Goal: Transaction & Acquisition: Purchase product/service

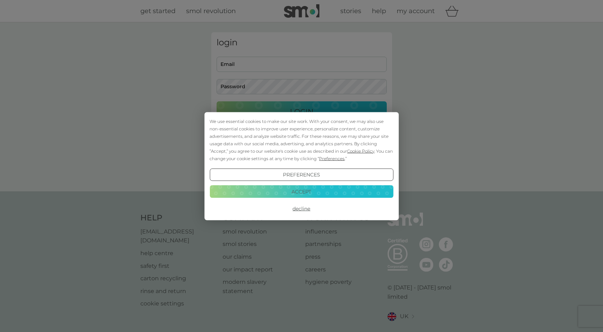
click at [276, 189] on button "Accept" at bounding box center [300, 191] width 183 height 13
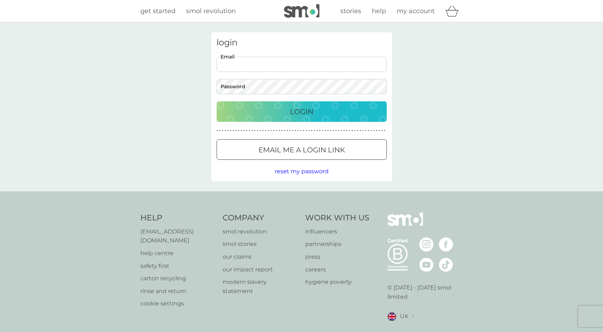
click at [253, 63] on input "Email" at bounding box center [301, 64] width 170 height 15
click at [168, 92] on div "login Email Password Login ● ● ● ● ● ● ● ● ● ● ● ● ● ● ● ● ● ● ● ● ● ● ● ● ● ● …" at bounding box center [301, 106] width 603 height 169
click at [243, 142] on button "Email me a login link" at bounding box center [301, 149] width 170 height 21
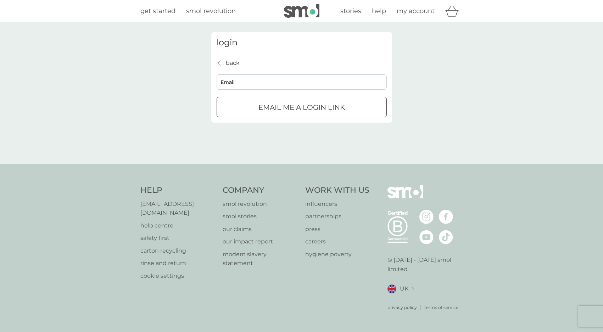
click at [233, 81] on input "Email" at bounding box center [301, 81] width 170 height 15
type input "karen@globalhelpswap.com"
click at [271, 112] on p "Email me a login link" at bounding box center [301, 107] width 86 height 11
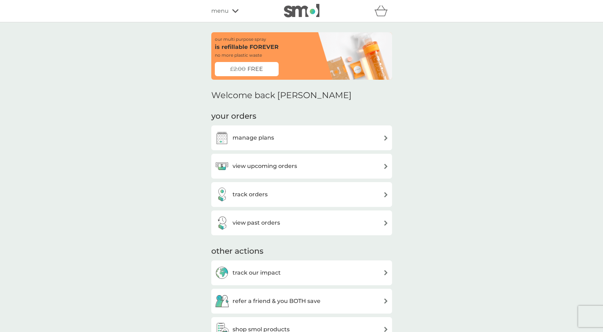
click at [247, 137] on h3 "manage plans" at bounding box center [252, 137] width 41 height 9
click at [252, 224] on h3 "view past orders" at bounding box center [255, 222] width 47 height 9
click at [261, 133] on h3 "manage plans" at bounding box center [252, 137] width 41 height 9
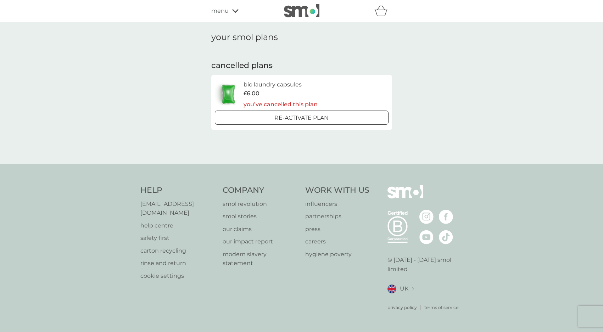
click at [265, 120] on div "Re-activate Plan" at bounding box center [301, 117] width 168 height 9
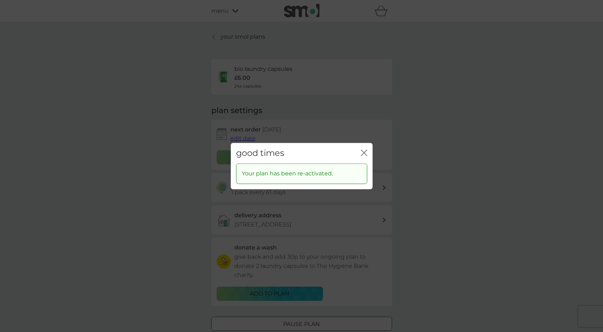
click at [364, 148] on div "close" at bounding box center [364, 153] width 6 height 10
click at [365, 153] on icon "close" at bounding box center [365, 153] width 3 height 6
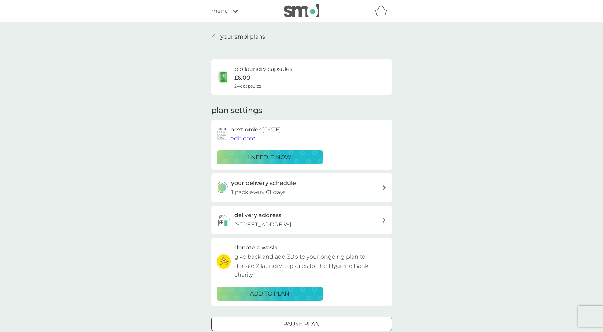
click at [212, 35] on icon at bounding box center [213, 37] width 3 height 6
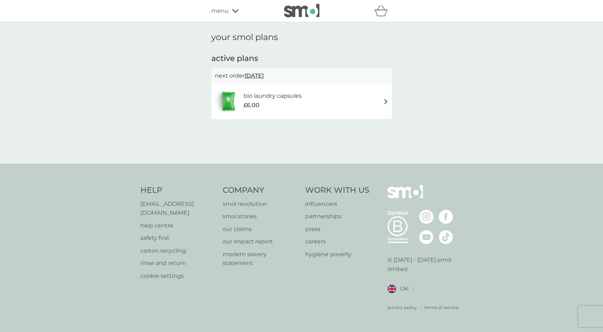
click at [219, 9] on span "menu" at bounding box center [219, 10] width 17 height 9
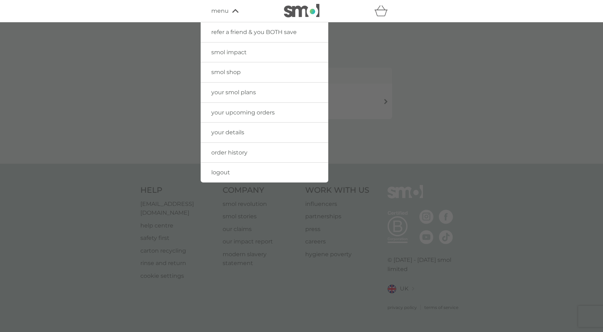
click at [146, 73] on div at bounding box center [301, 188] width 603 height 332
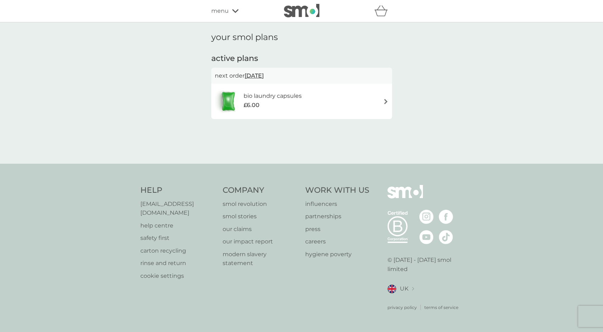
click at [379, 15] on icon "basket" at bounding box center [380, 10] width 13 height 11
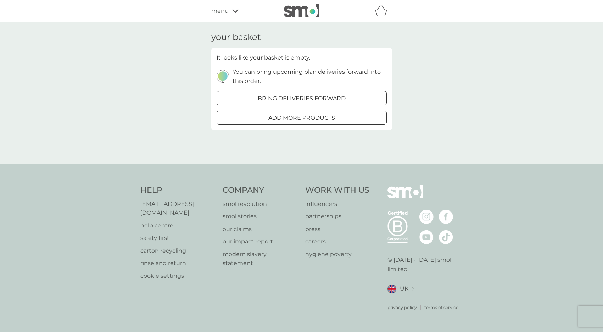
click at [318, 116] on p "add more products" at bounding box center [301, 117] width 67 height 9
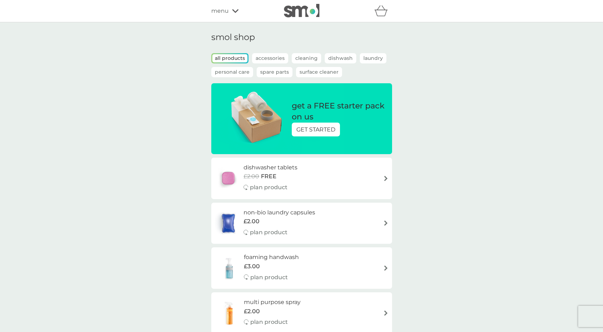
click at [319, 134] on p "GET STARTED" at bounding box center [315, 129] width 39 height 9
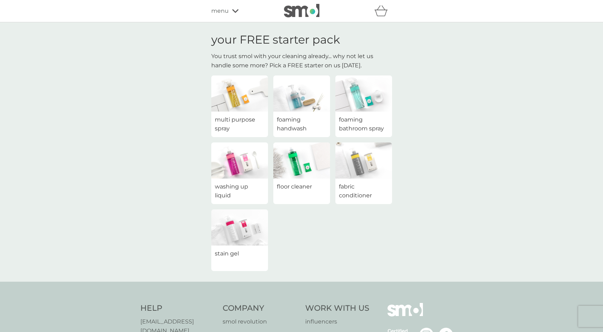
click at [293, 106] on img at bounding box center [301, 93] width 57 height 36
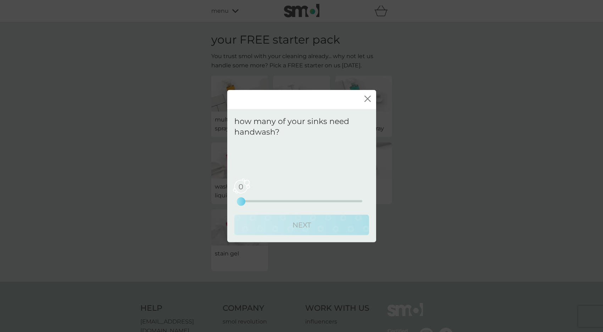
drag, startPoint x: 242, startPoint y: 199, endPoint x: 251, endPoint y: 199, distance: 8.9
click at [251, 199] on div "0 0 2.5 5" at bounding box center [301, 191] width 121 height 29
click at [251, 202] on div "0 0 2.5 5" at bounding box center [301, 201] width 121 height 2
drag, startPoint x: 239, startPoint y: 202, endPoint x: 250, endPoint y: 202, distance: 11.0
click at [250, 202] on div "0 0 2.5 5" at bounding box center [301, 191] width 121 height 29
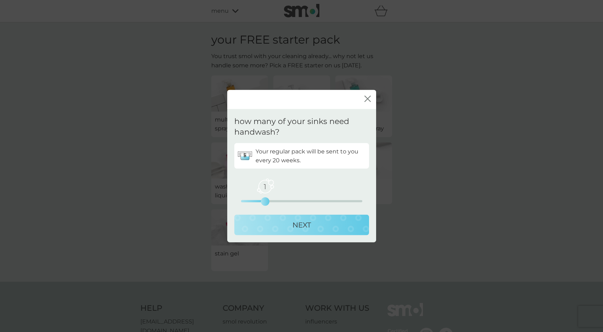
drag, startPoint x: 237, startPoint y: 200, endPoint x: 265, endPoint y: 200, distance: 28.3
click at [265, 200] on div "1" at bounding box center [265, 201] width 3 height 3
click at [293, 226] on p "NEXT" at bounding box center [301, 224] width 18 height 11
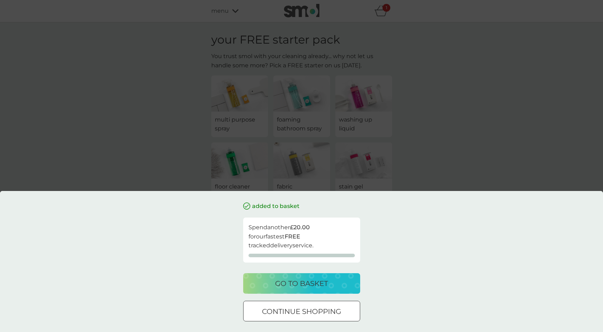
click at [303, 315] on div at bounding box center [302, 311] width 26 height 7
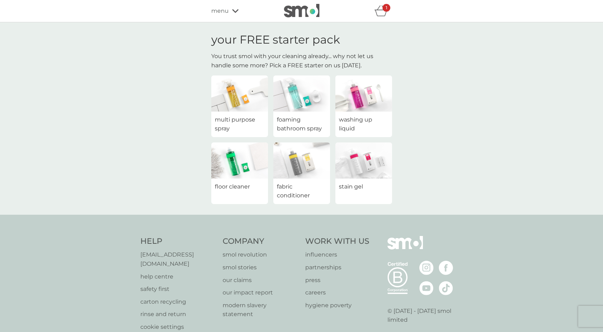
click at [359, 158] on img at bounding box center [363, 160] width 57 height 36
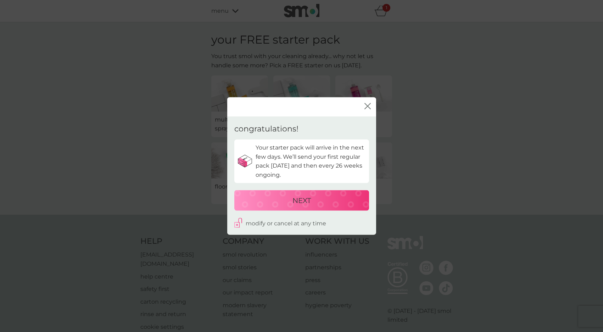
click at [341, 200] on div "NEXT" at bounding box center [301, 199] width 120 height 11
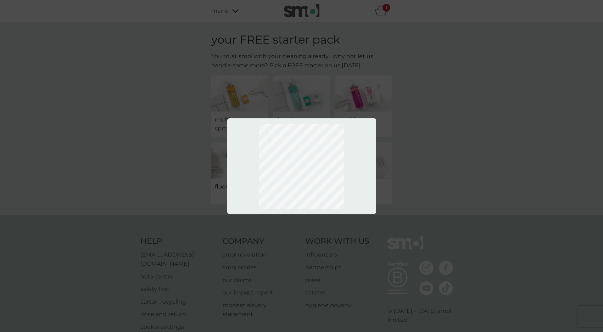
click at [435, 151] on div at bounding box center [301, 166] width 603 height 332
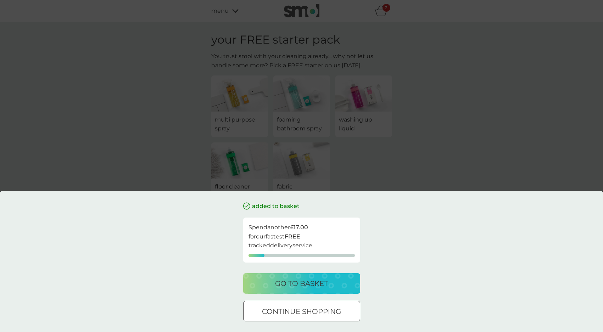
scroll to position [2, 0]
click at [325, 288] on p "go to basket" at bounding box center [301, 283] width 53 height 11
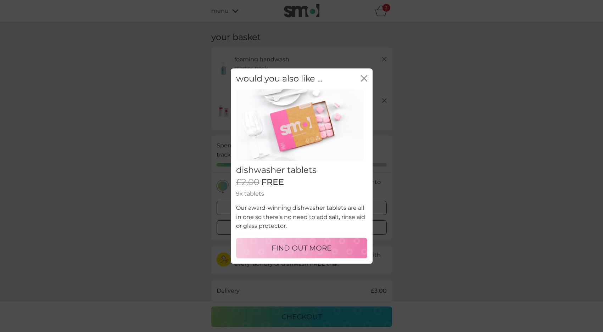
click at [346, 245] on div "FIND OUT MORE" at bounding box center [301, 247] width 117 height 11
select select "42"
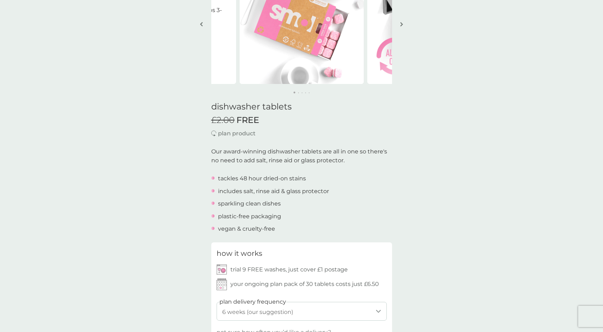
scroll to position [149, 0]
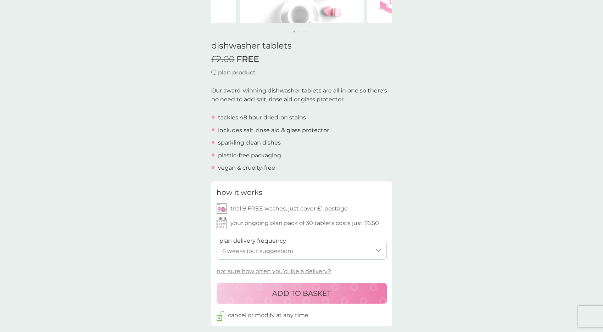
click at [337, 289] on div "ADD TO BASKET" at bounding box center [302, 293] width 156 height 11
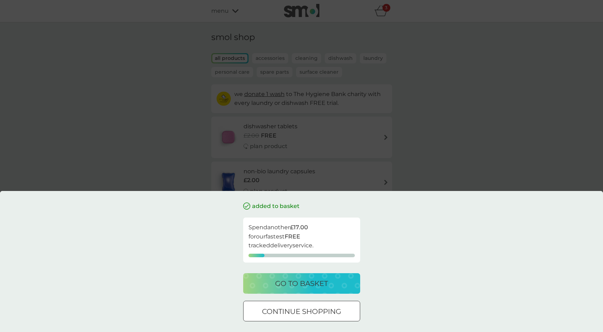
click at [317, 286] on p "go to basket" at bounding box center [301, 283] width 53 height 11
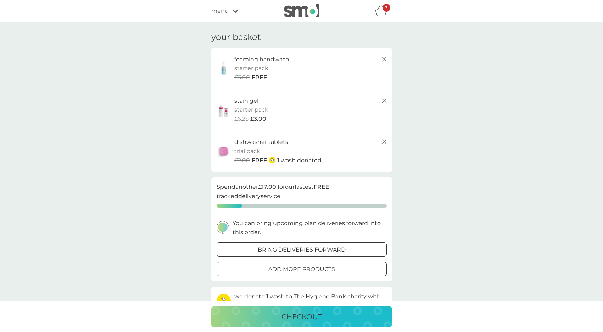
click at [383, 11] on div "3" at bounding box center [386, 8] width 8 height 8
click at [331, 312] on div "checkout" at bounding box center [301, 316] width 166 height 11
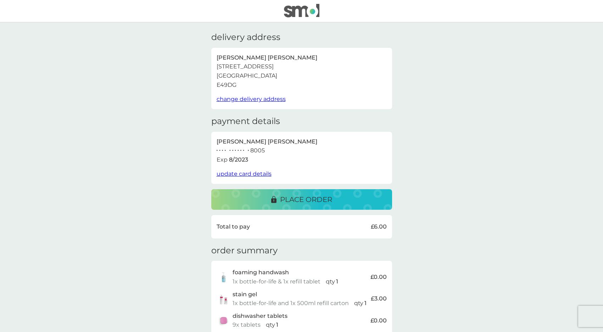
click at [237, 172] on span "update card details" at bounding box center [243, 173] width 55 height 7
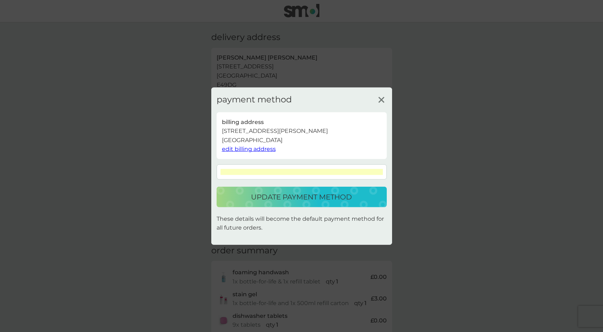
click at [319, 201] on p "update payment method" at bounding box center [301, 196] width 101 height 11
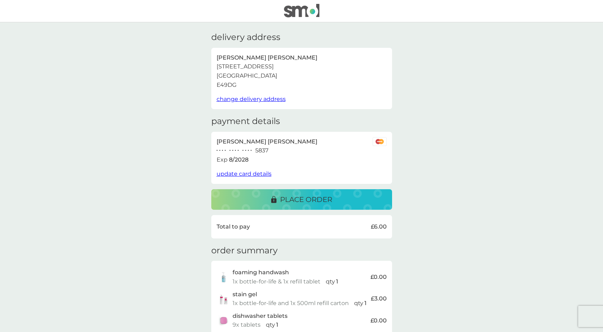
click at [258, 177] on span "update card details" at bounding box center [243, 173] width 55 height 7
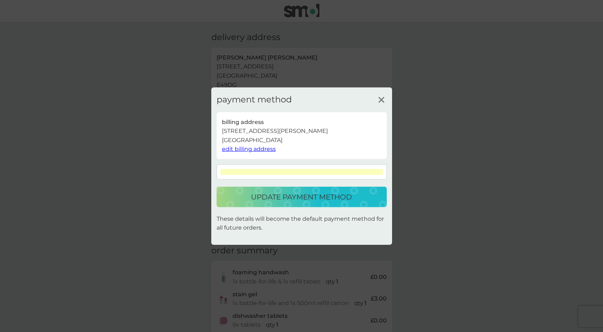
click at [338, 202] on p "update payment method" at bounding box center [301, 196] width 101 height 11
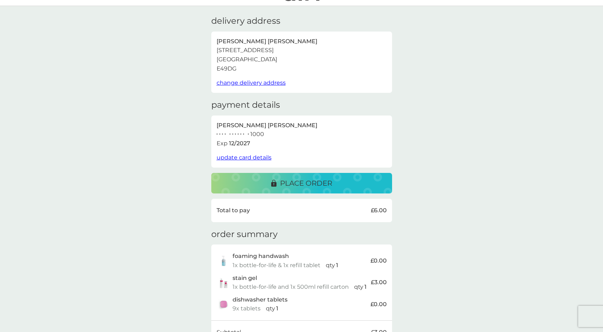
scroll to position [123, 0]
